Goal: Use online tool/utility: Utilize a website feature to perform a specific function

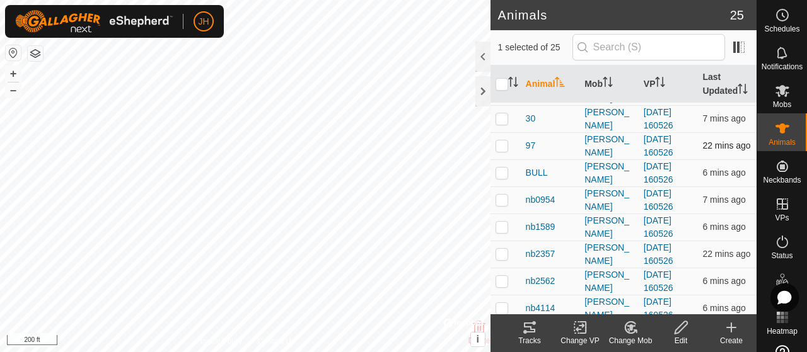
scroll to position [189, 0]
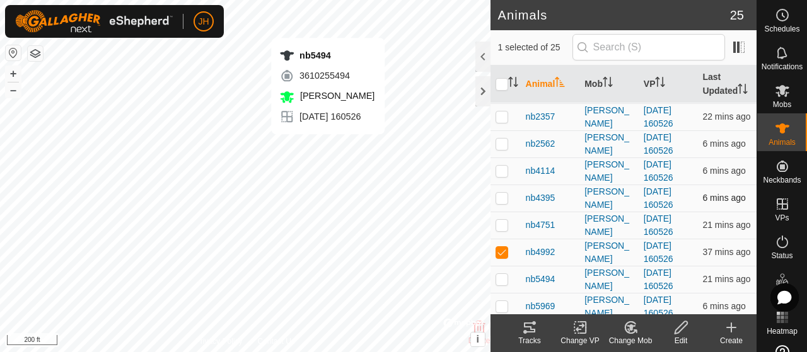
checkbox input "false"
checkbox input "true"
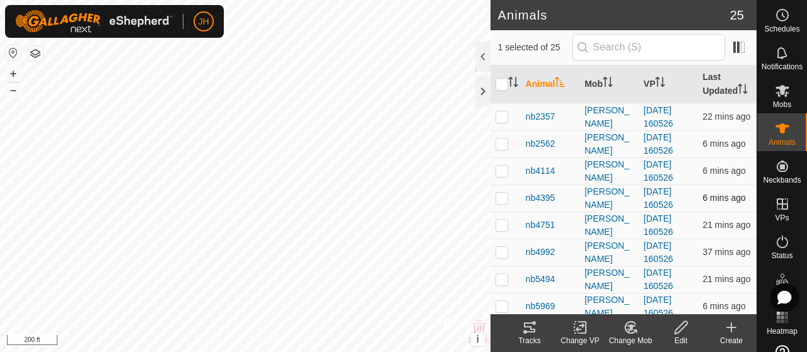
checkbox input "true"
checkbox input "false"
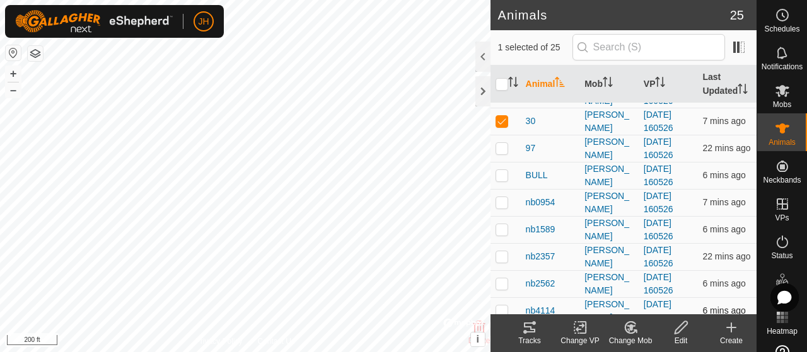
scroll to position [0, 0]
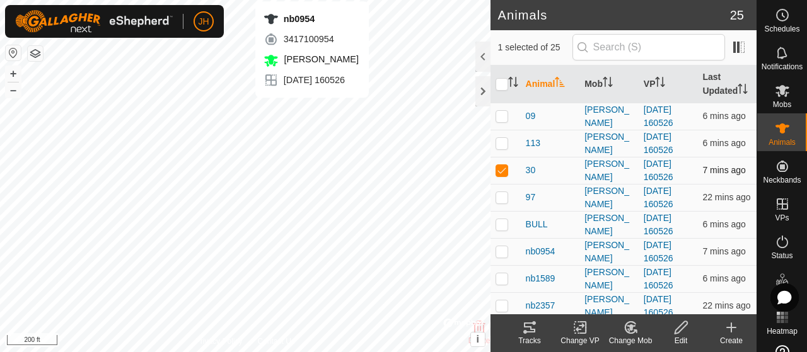
checkbox input "false"
checkbox input "true"
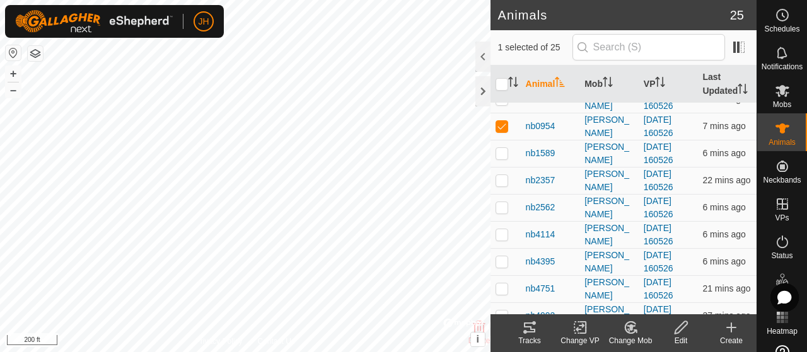
scroll to position [126, 0]
checkbox input "true"
checkbox input "false"
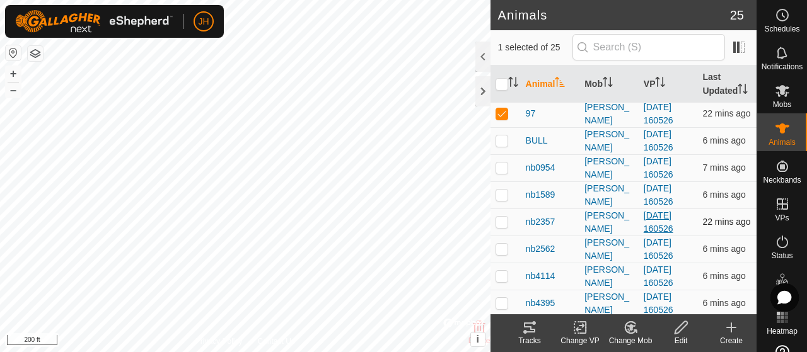
scroll to position [0, 0]
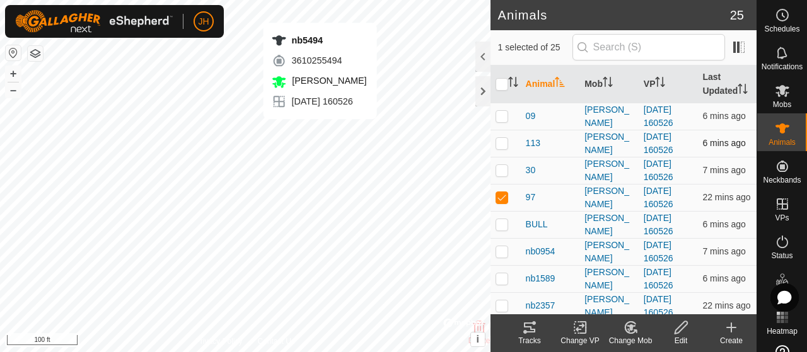
checkbox input "false"
checkbox input "true"
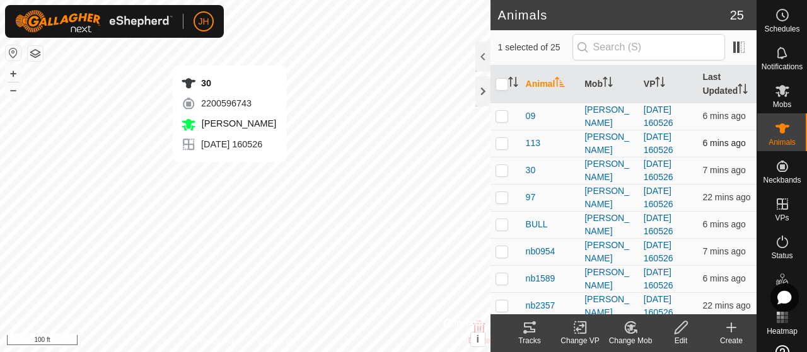
checkbox input "true"
checkbox input "false"
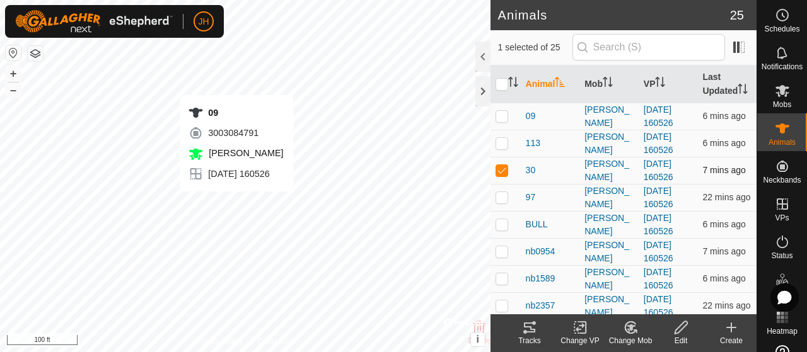
checkbox input "true"
checkbox input "false"
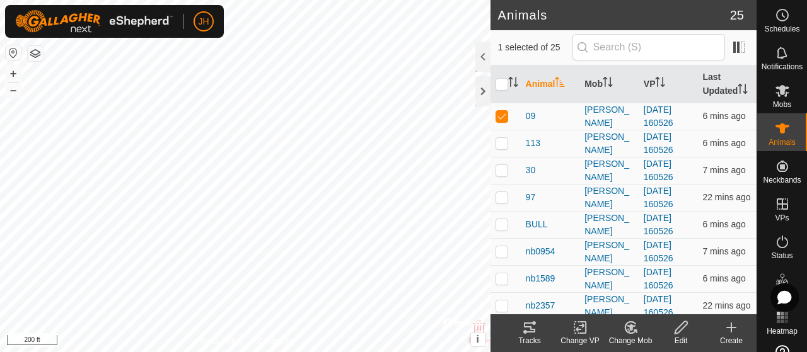
click at [535, 328] on icon at bounding box center [529, 327] width 15 height 15
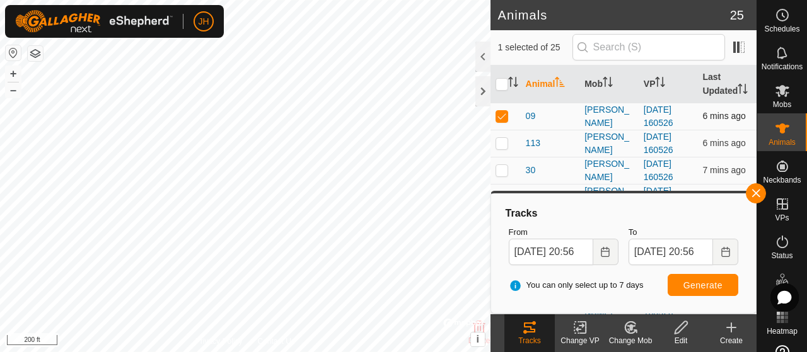
click at [503, 121] on p-checkbox at bounding box center [501, 116] width 13 height 10
checkbox input "false"
click at [698, 286] on span "Generate" at bounding box center [702, 286] width 39 height 10
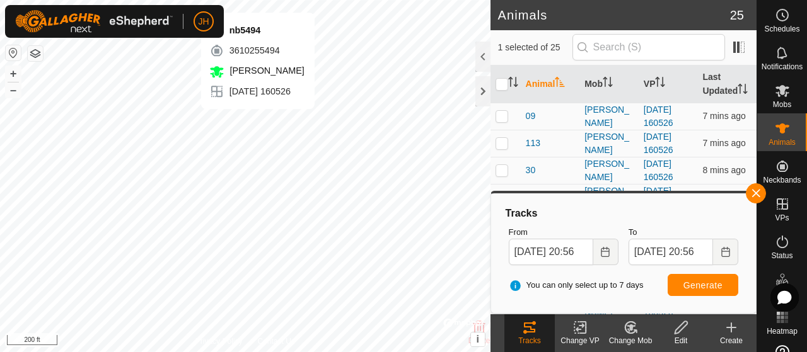
checkbox input "false"
checkbox input "true"
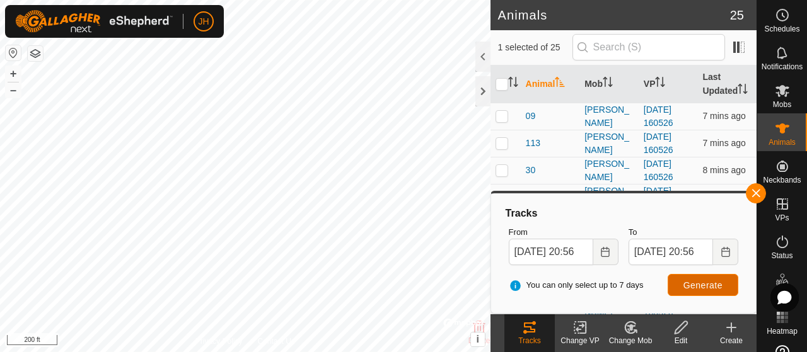
click at [701, 285] on span "Generate" at bounding box center [702, 286] width 39 height 10
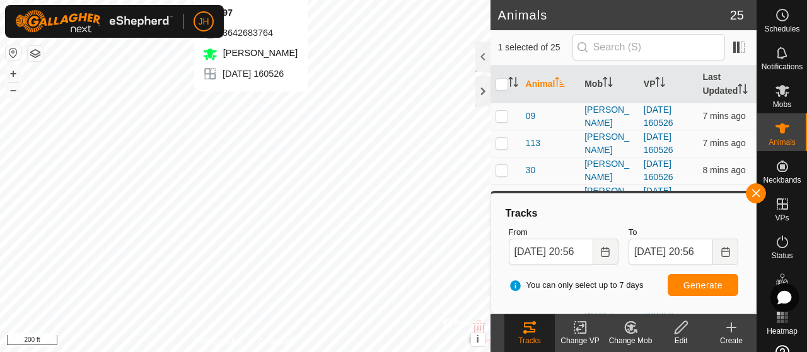
checkbox input "true"
checkbox input "false"
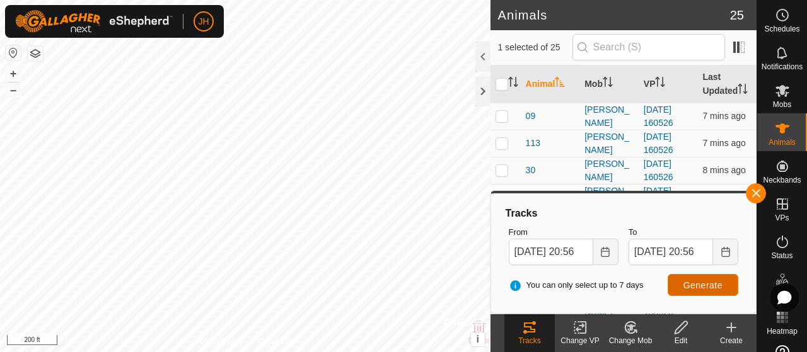
click at [697, 284] on span "Generate" at bounding box center [702, 286] width 39 height 10
checkbox input "true"
checkbox input "false"
click at [687, 289] on span "Generate" at bounding box center [702, 286] width 39 height 10
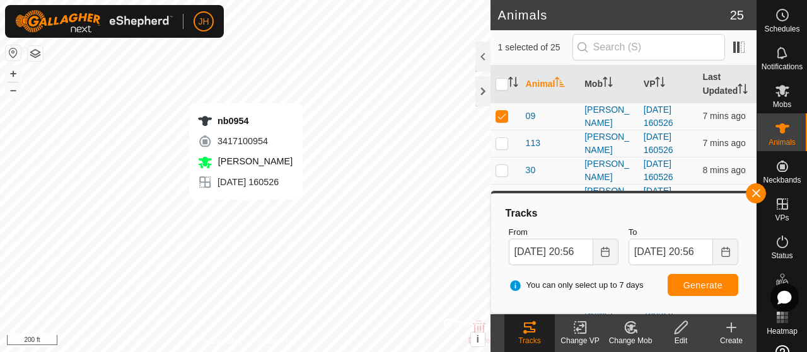
checkbox input "false"
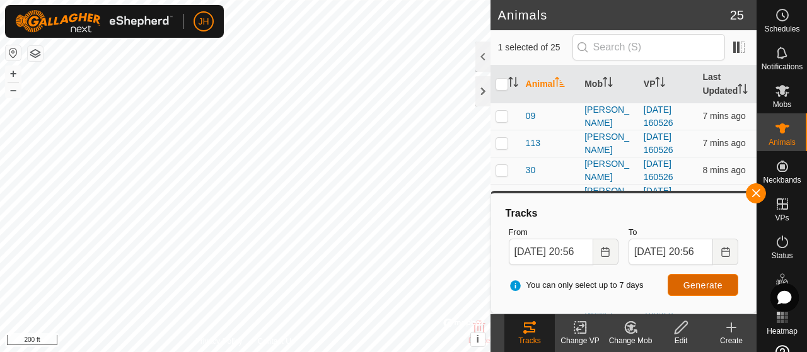
click at [708, 287] on span "Generate" at bounding box center [702, 286] width 39 height 10
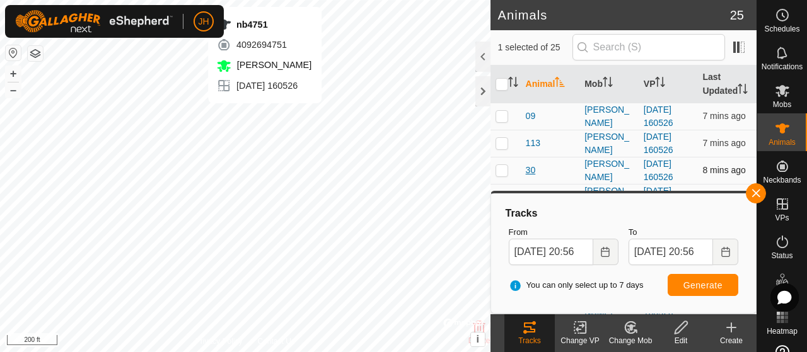
checkbox input "false"
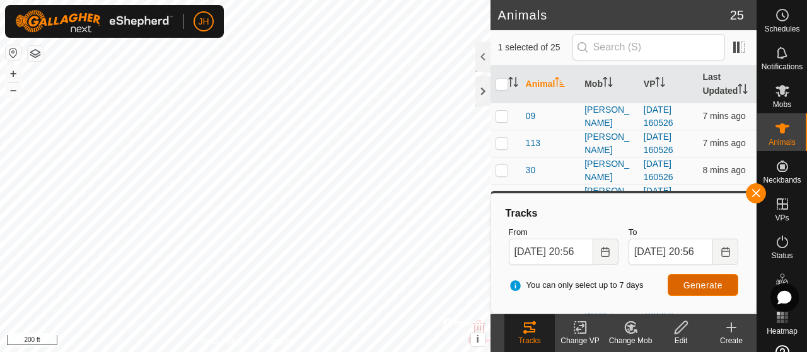
click at [715, 283] on span "Generate" at bounding box center [702, 286] width 39 height 10
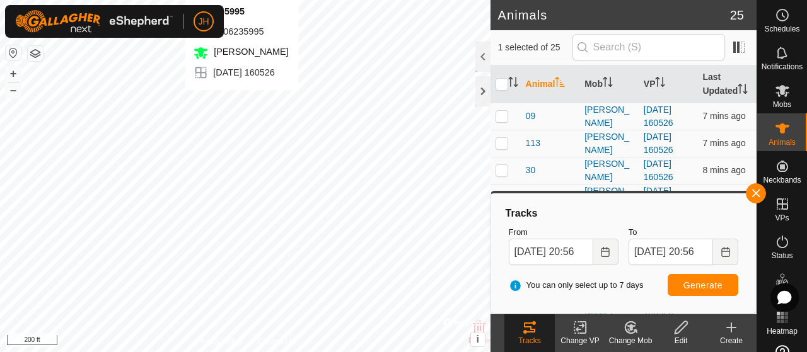
checkbox input "false"
checkbox input "true"
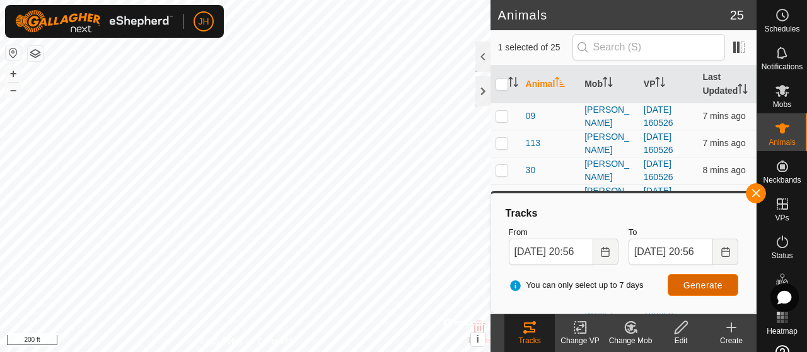
click at [716, 279] on button "Generate" at bounding box center [703, 285] width 71 height 22
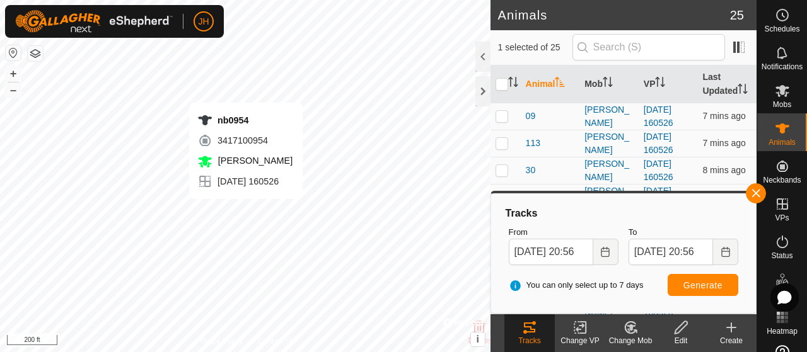
checkbox input "true"
checkbox input "false"
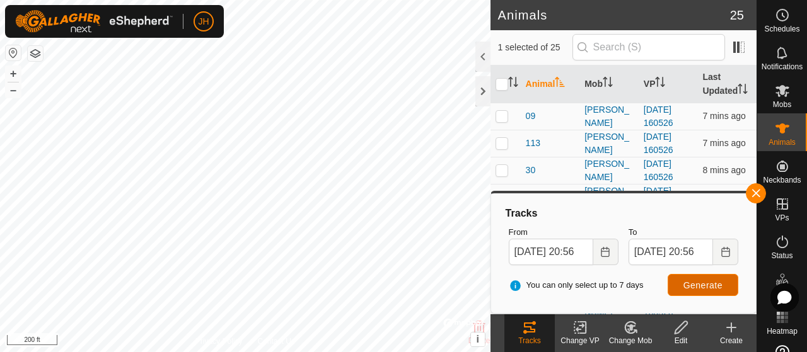
click at [690, 287] on span "Generate" at bounding box center [702, 286] width 39 height 10
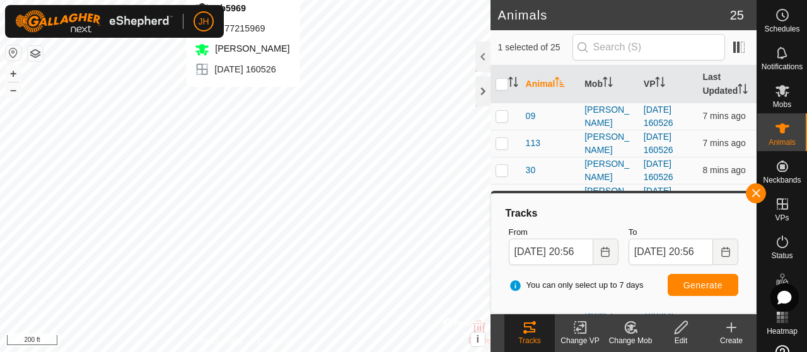
checkbox input "false"
checkbox input "true"
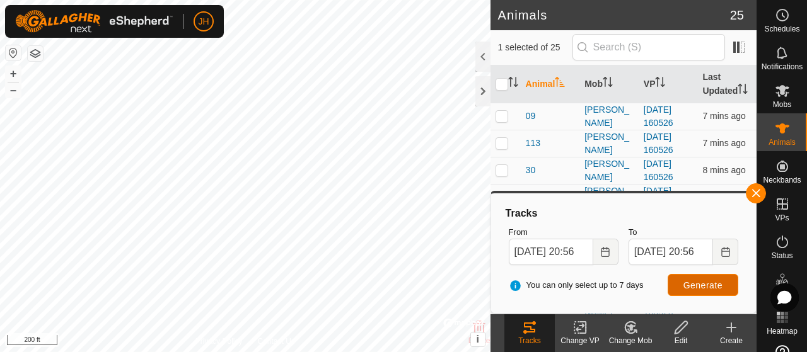
click at [692, 284] on span "Generate" at bounding box center [702, 286] width 39 height 10
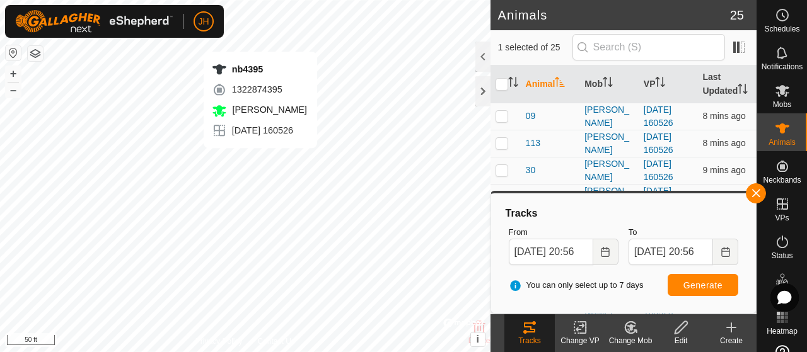
checkbox input "true"
checkbox input "false"
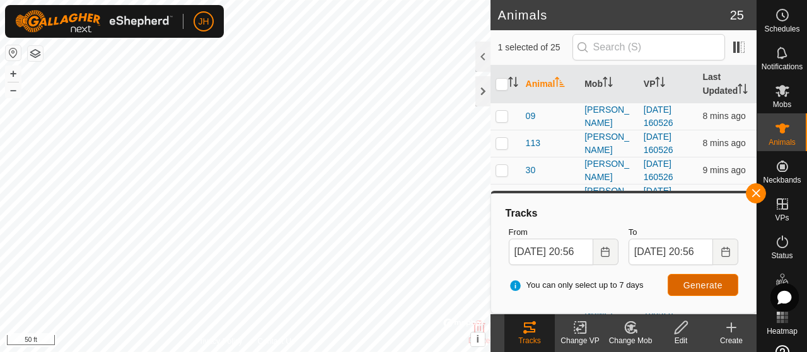
click at [707, 285] on span "Generate" at bounding box center [702, 286] width 39 height 10
